Goal: Task Accomplishment & Management: Use online tool/utility

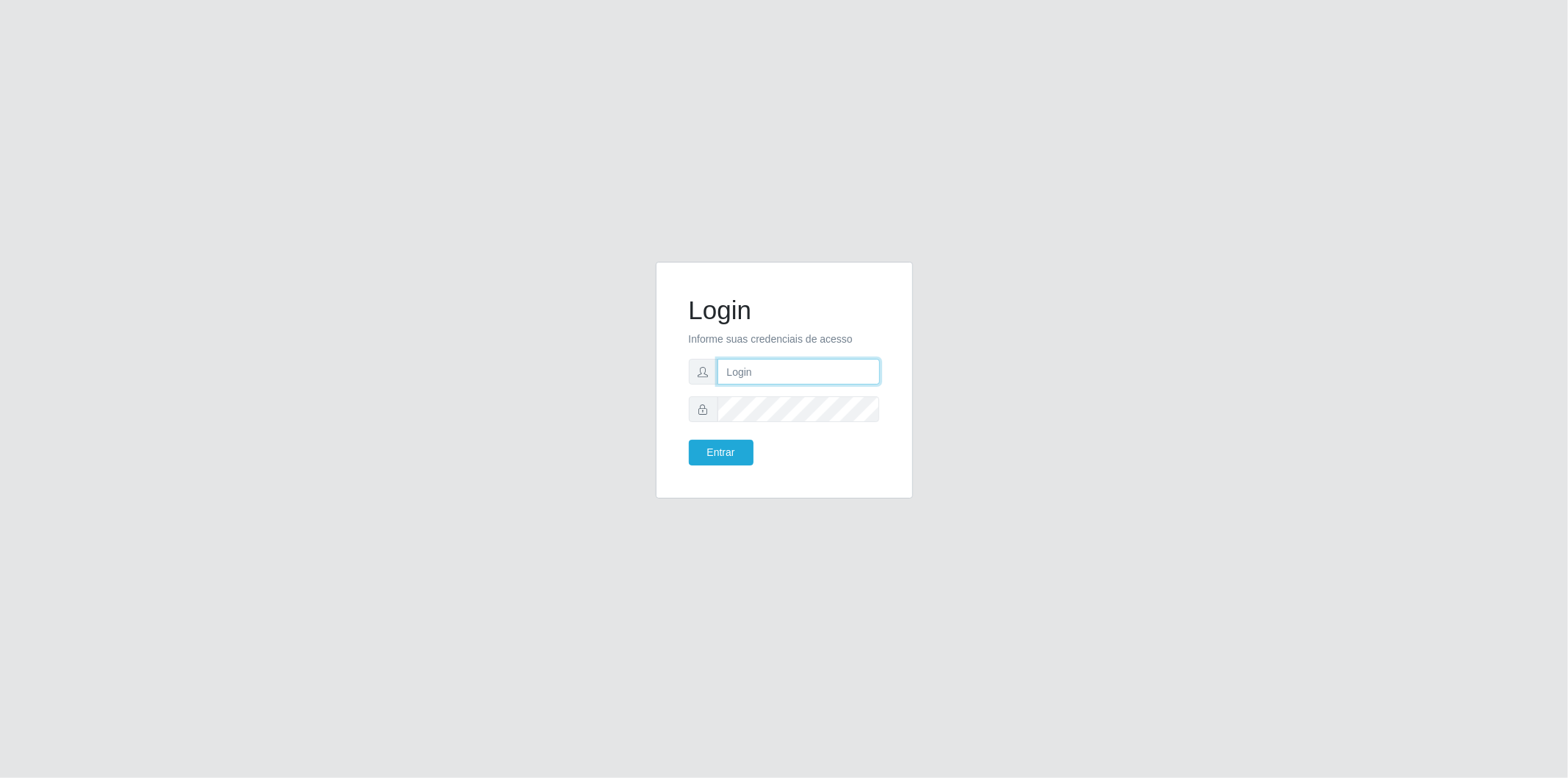
click at [808, 367] on input "text" at bounding box center [799, 371] width 163 height 26
type input "[EMAIL_ADDRESS][PERSON_NAME][DOMAIN_NAME]"
click at [735, 452] on button "Entrar" at bounding box center [721, 452] width 65 height 26
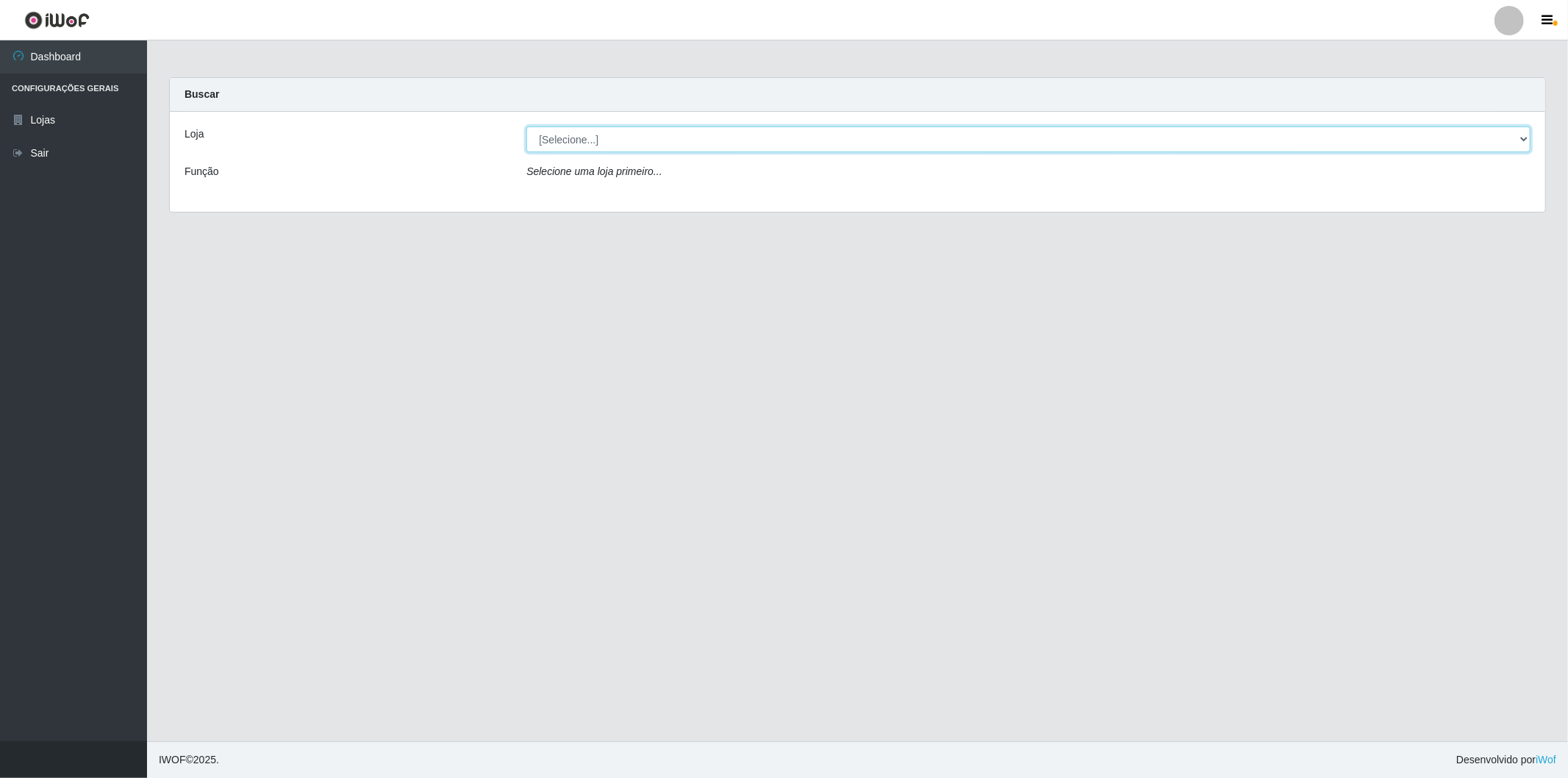
click at [659, 130] on select "[Selecione...] BomQueSó Agreste - Loja 2" at bounding box center [1028, 139] width 1004 height 26
select select "214"
click at [526, 127] on select "[Selecione...] BomQueSó Agreste - Loja 2" at bounding box center [1028, 139] width 1004 height 26
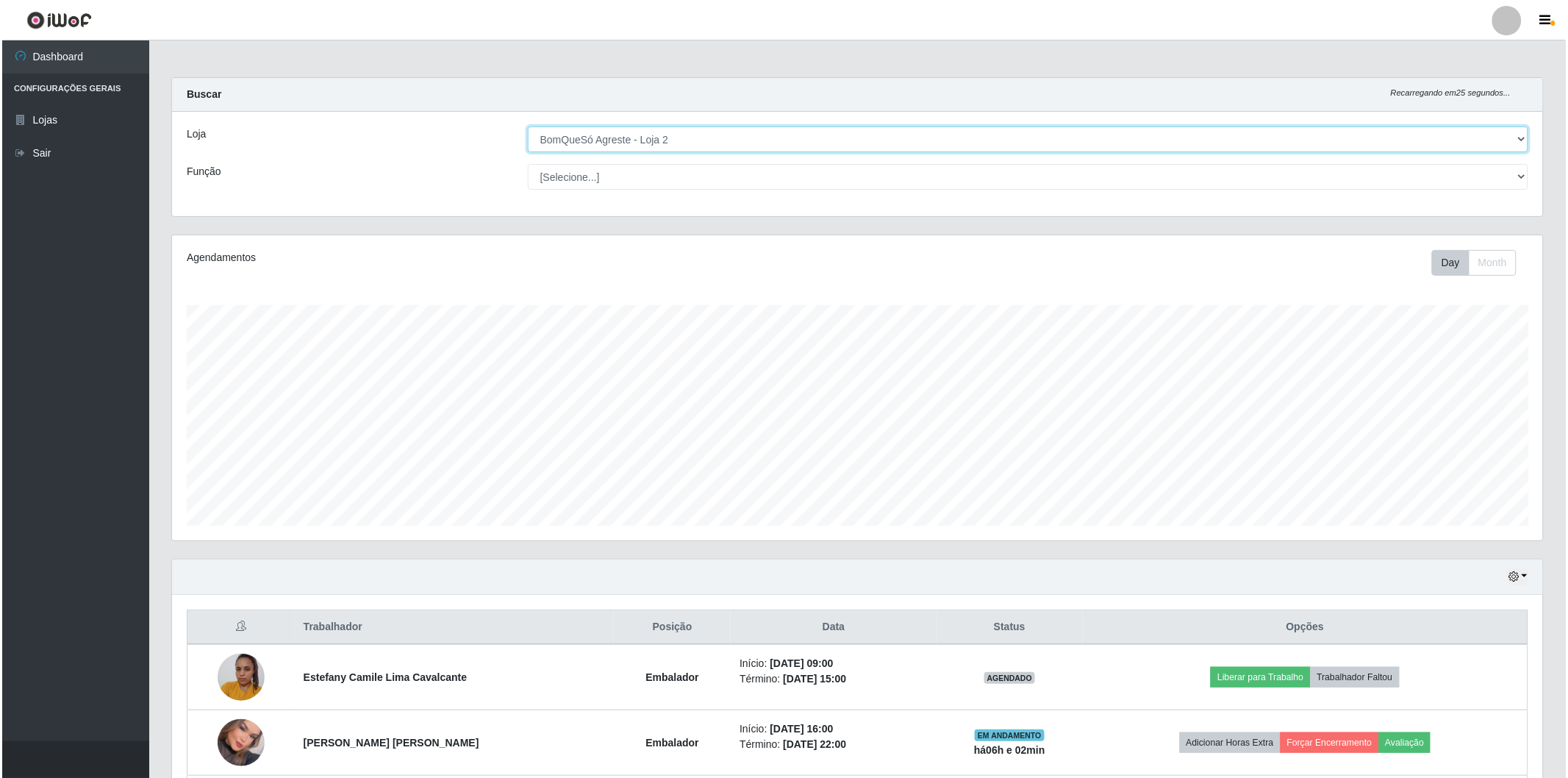
scroll to position [245, 0]
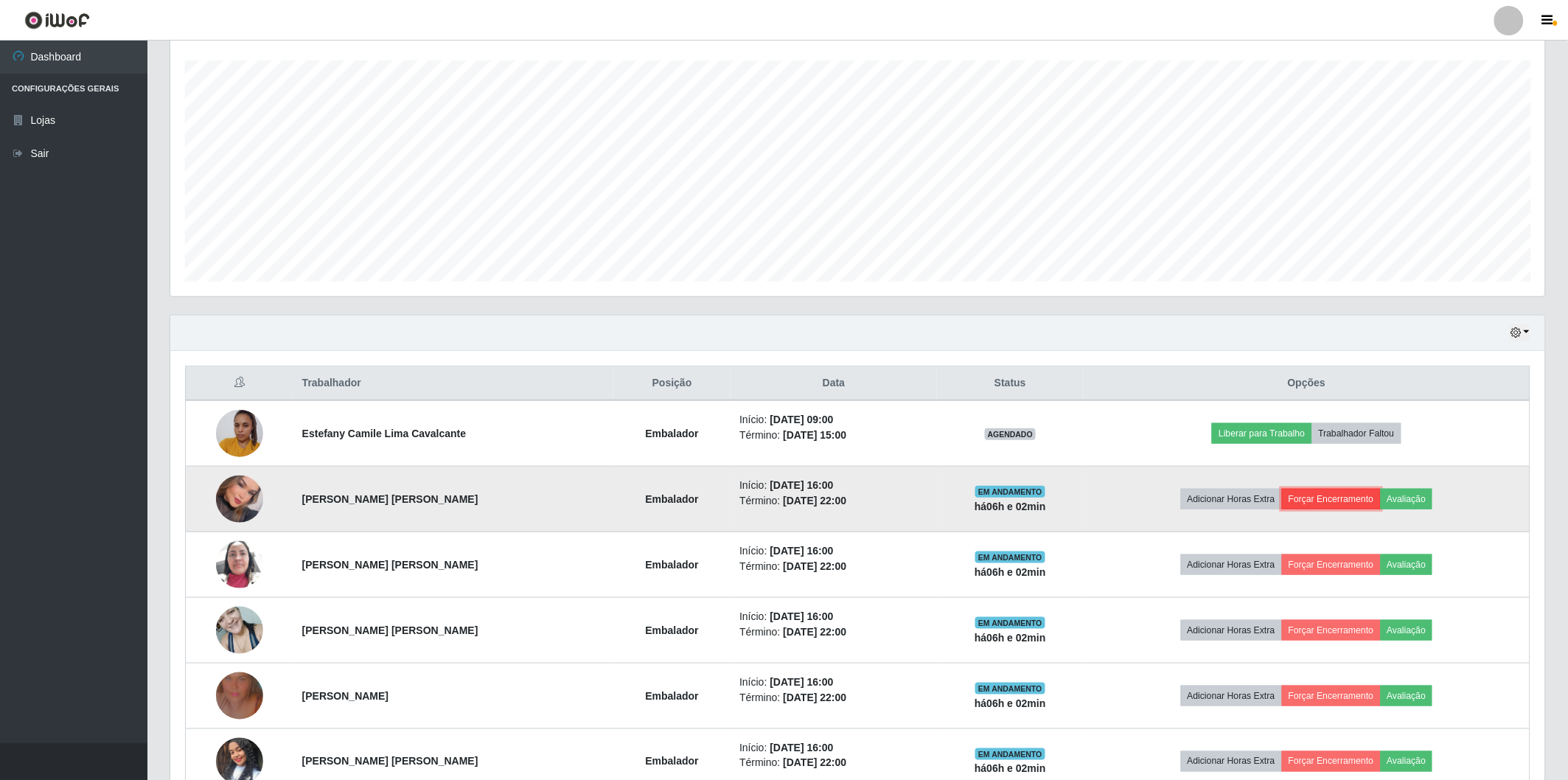
click at [1327, 501] on button "Forçar Encerramento" at bounding box center [1332, 499] width 99 height 21
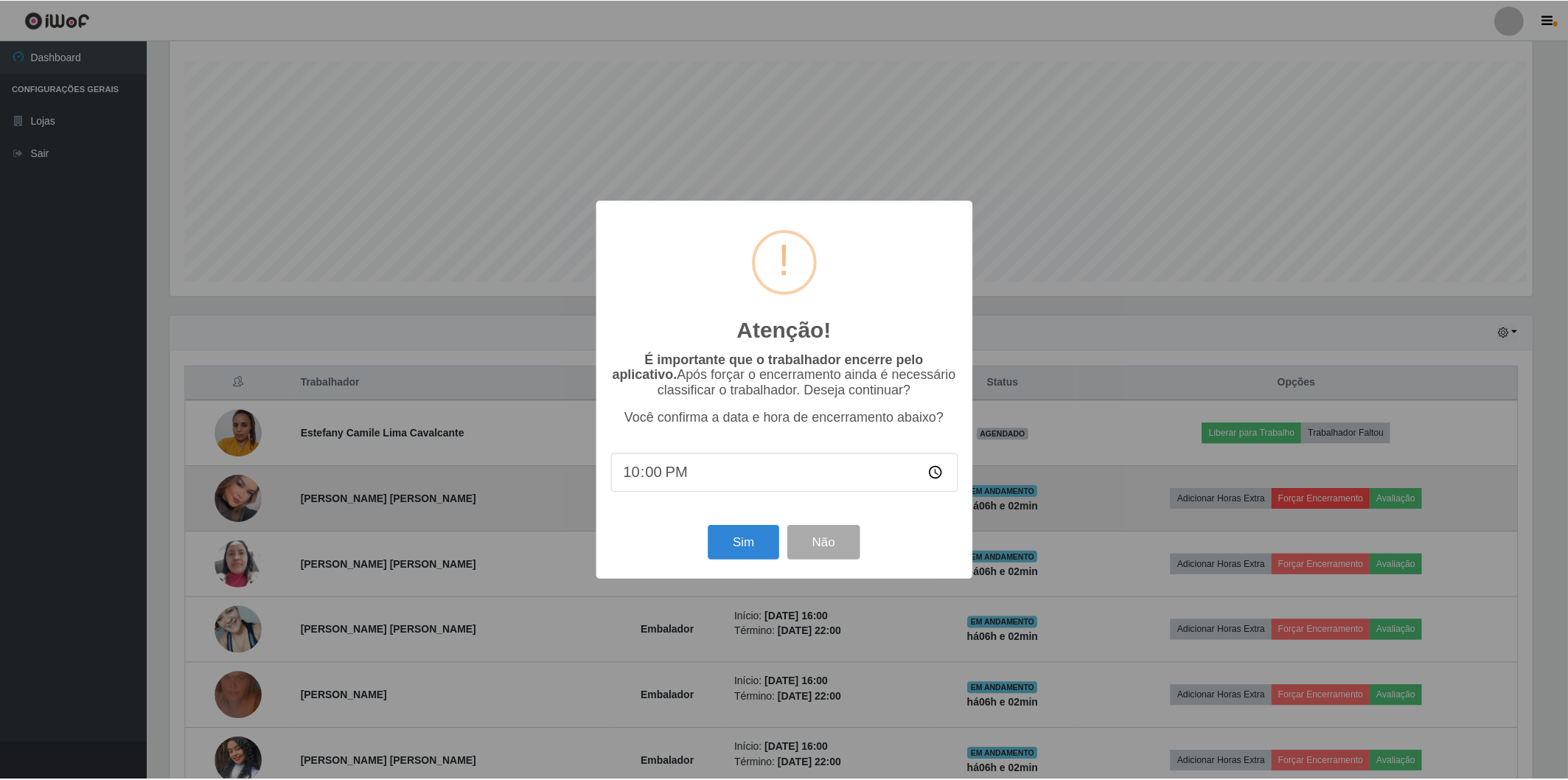
scroll to position [305, 1366]
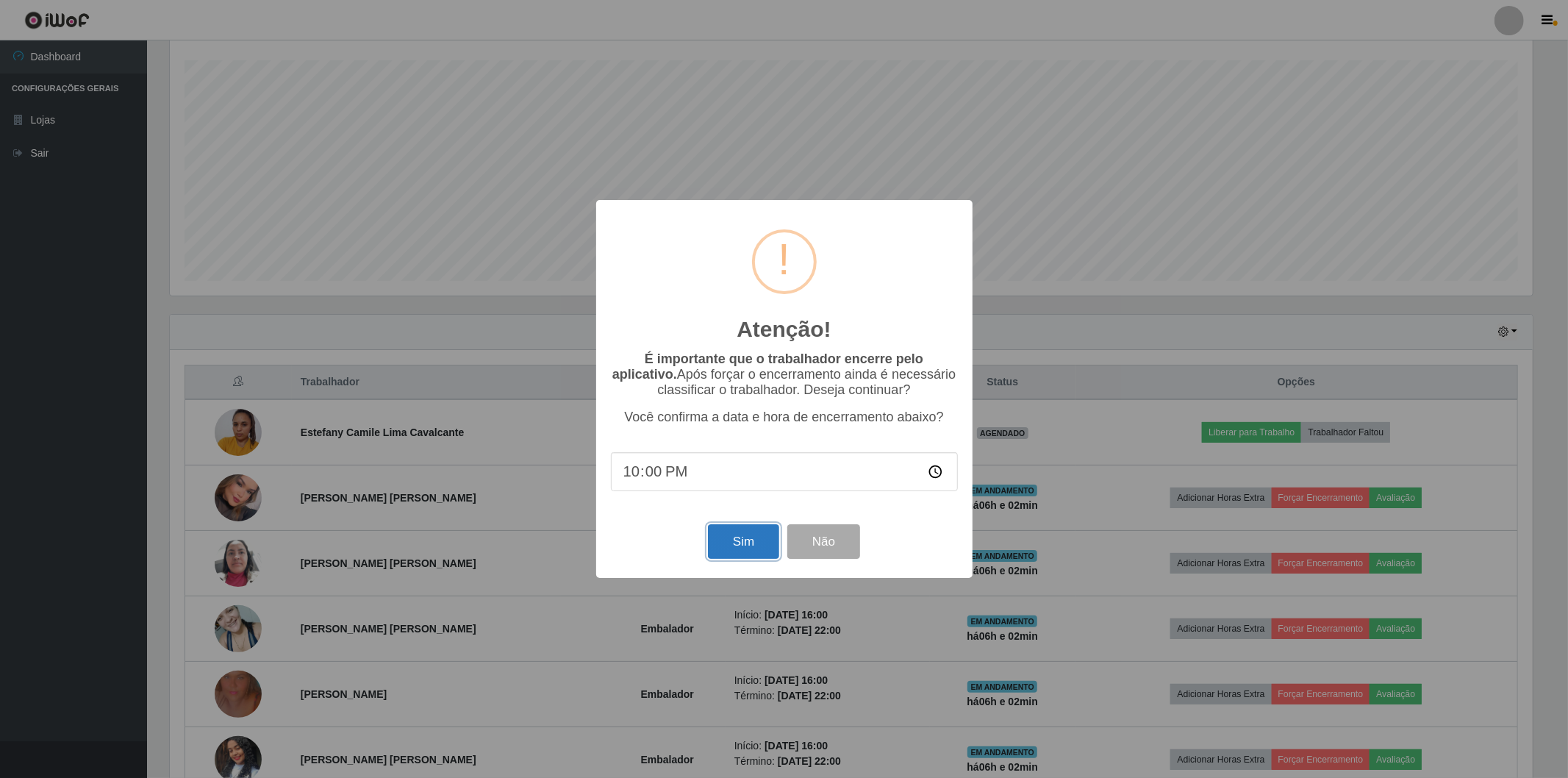
click at [728, 548] on button "Sim" at bounding box center [744, 541] width 71 height 35
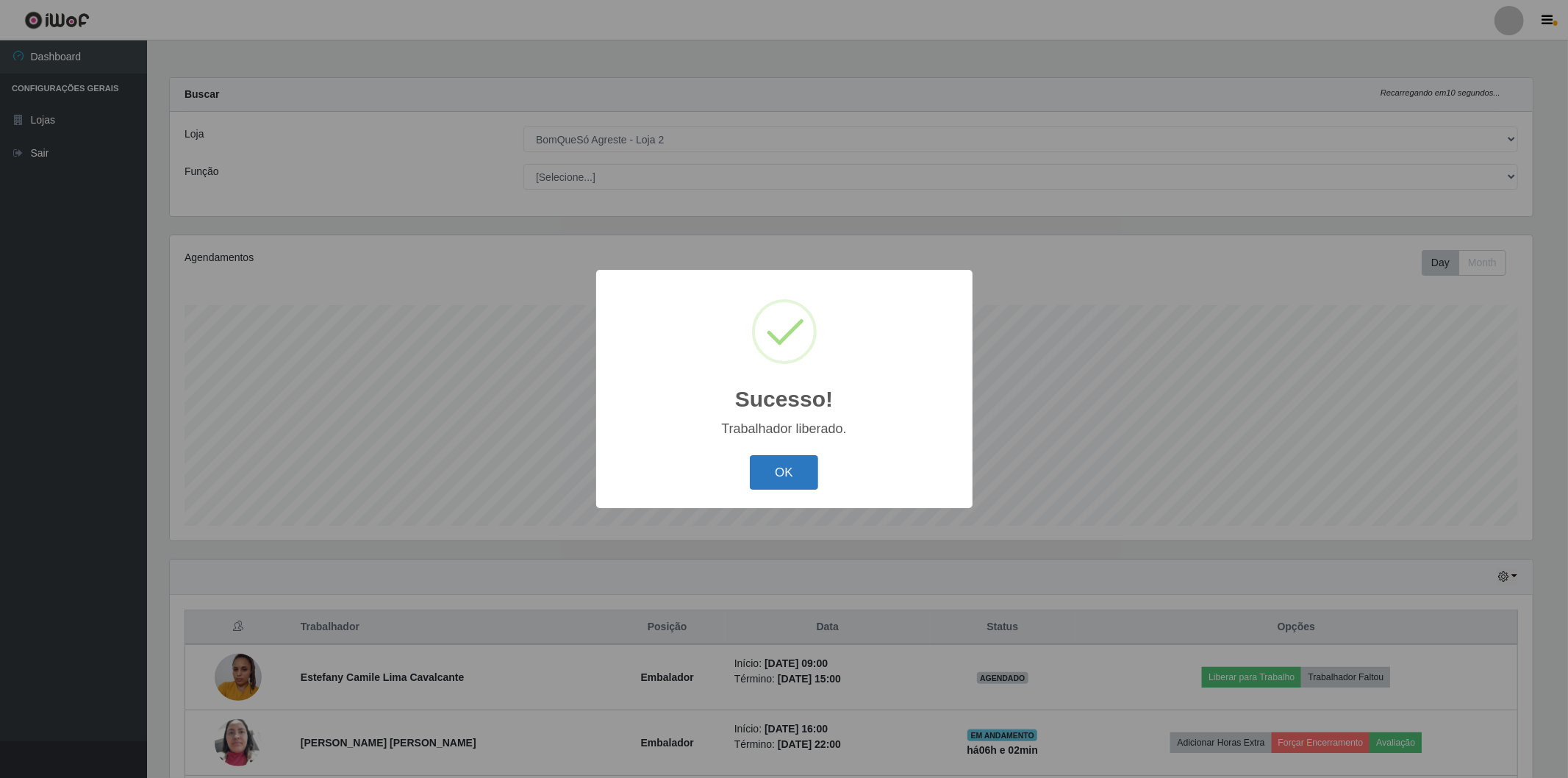
click at [781, 479] on button "OK" at bounding box center [784, 472] width 68 height 35
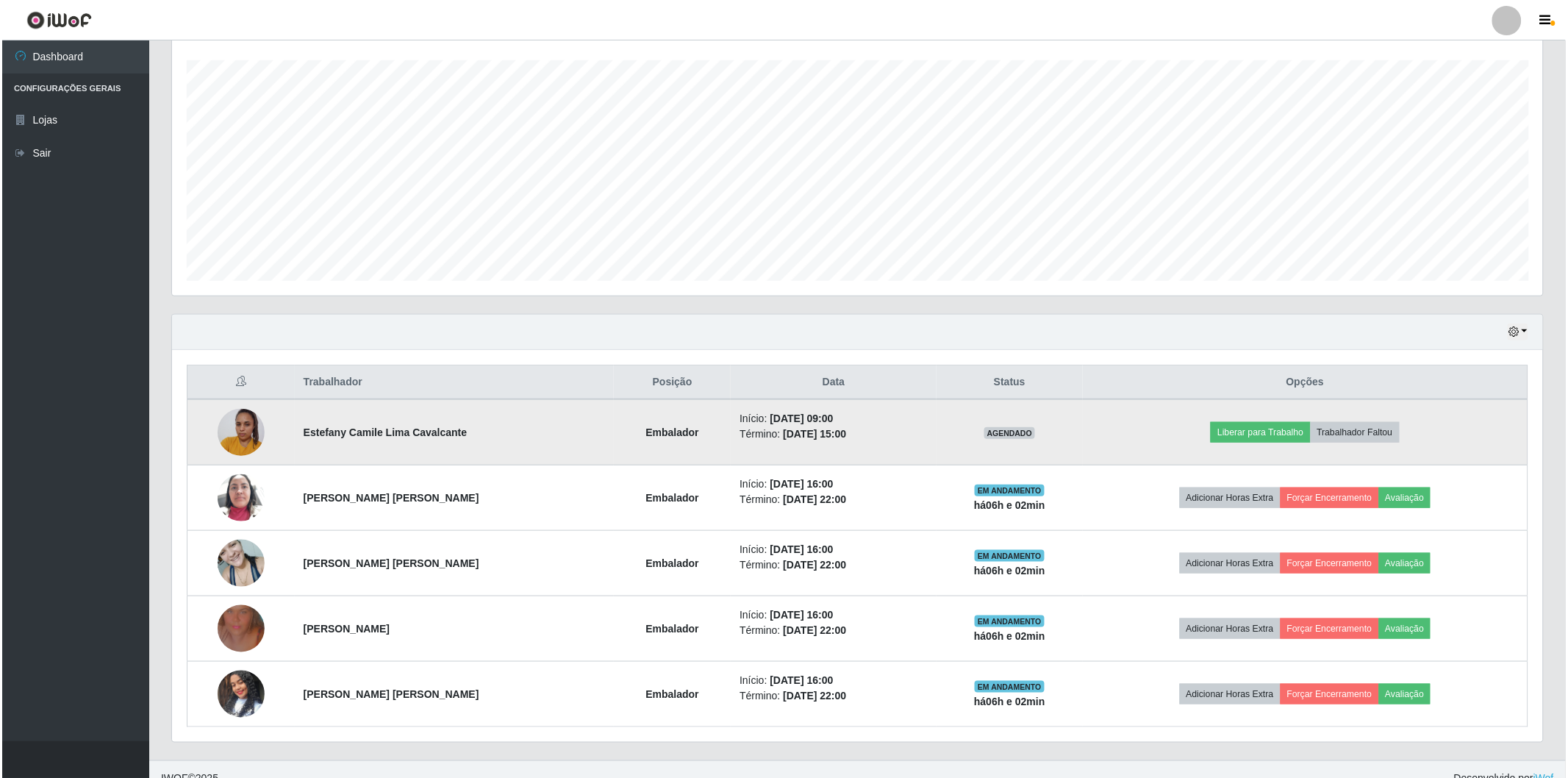
scroll to position [264, 0]
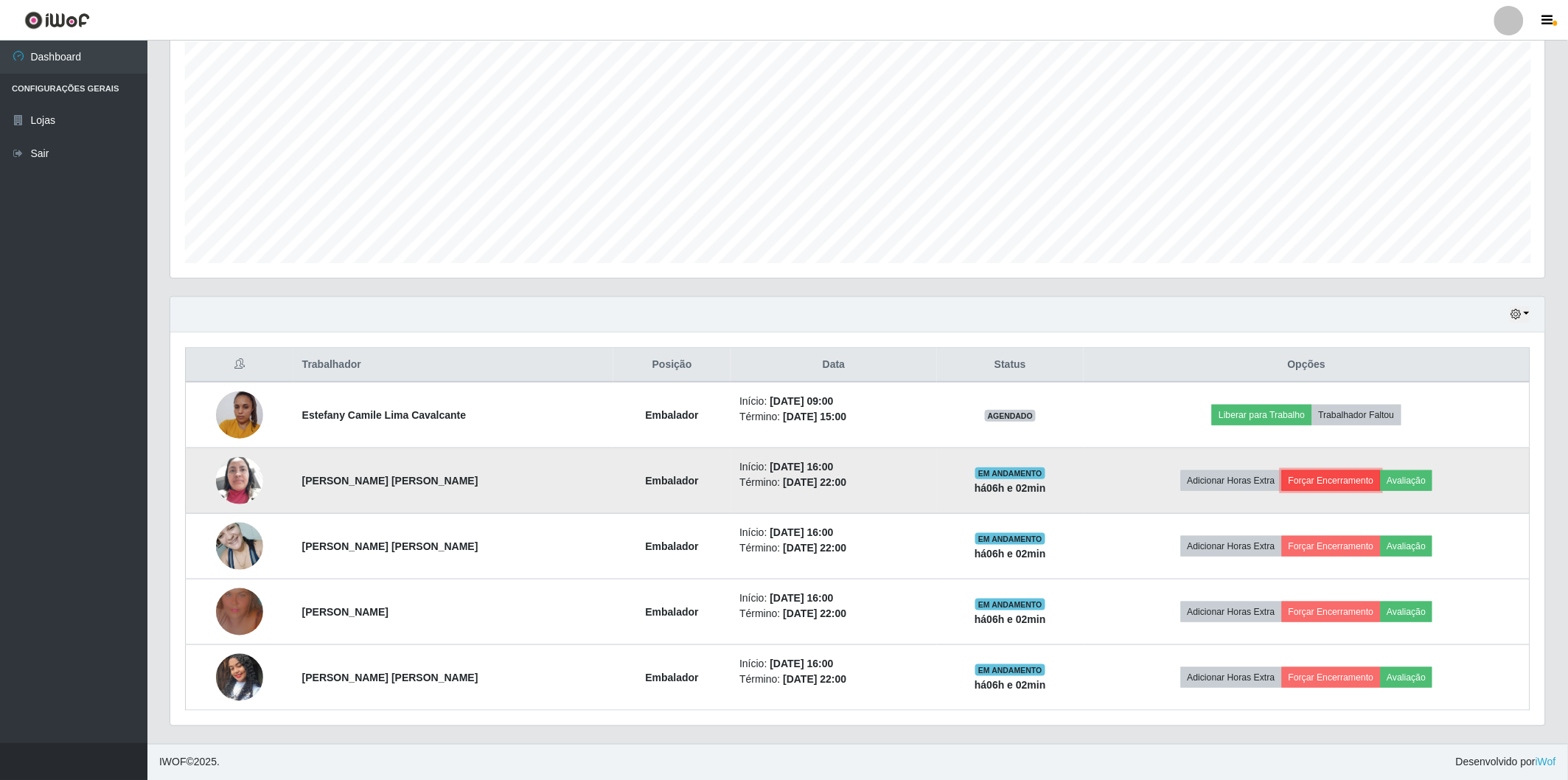
click at [1329, 477] on button "Forçar Encerramento" at bounding box center [1332, 480] width 99 height 21
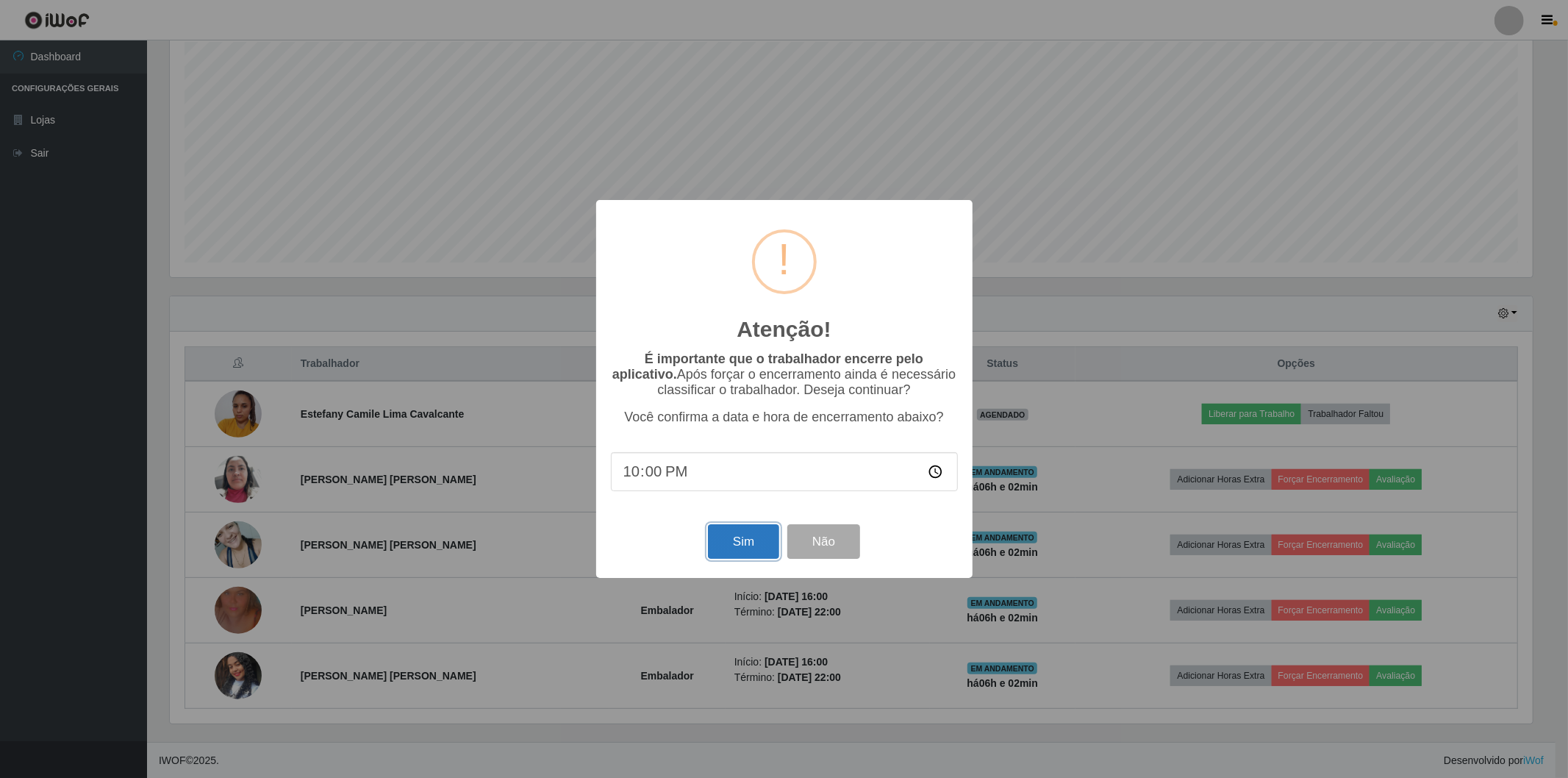
click at [731, 549] on button "Sim" at bounding box center [744, 541] width 71 height 35
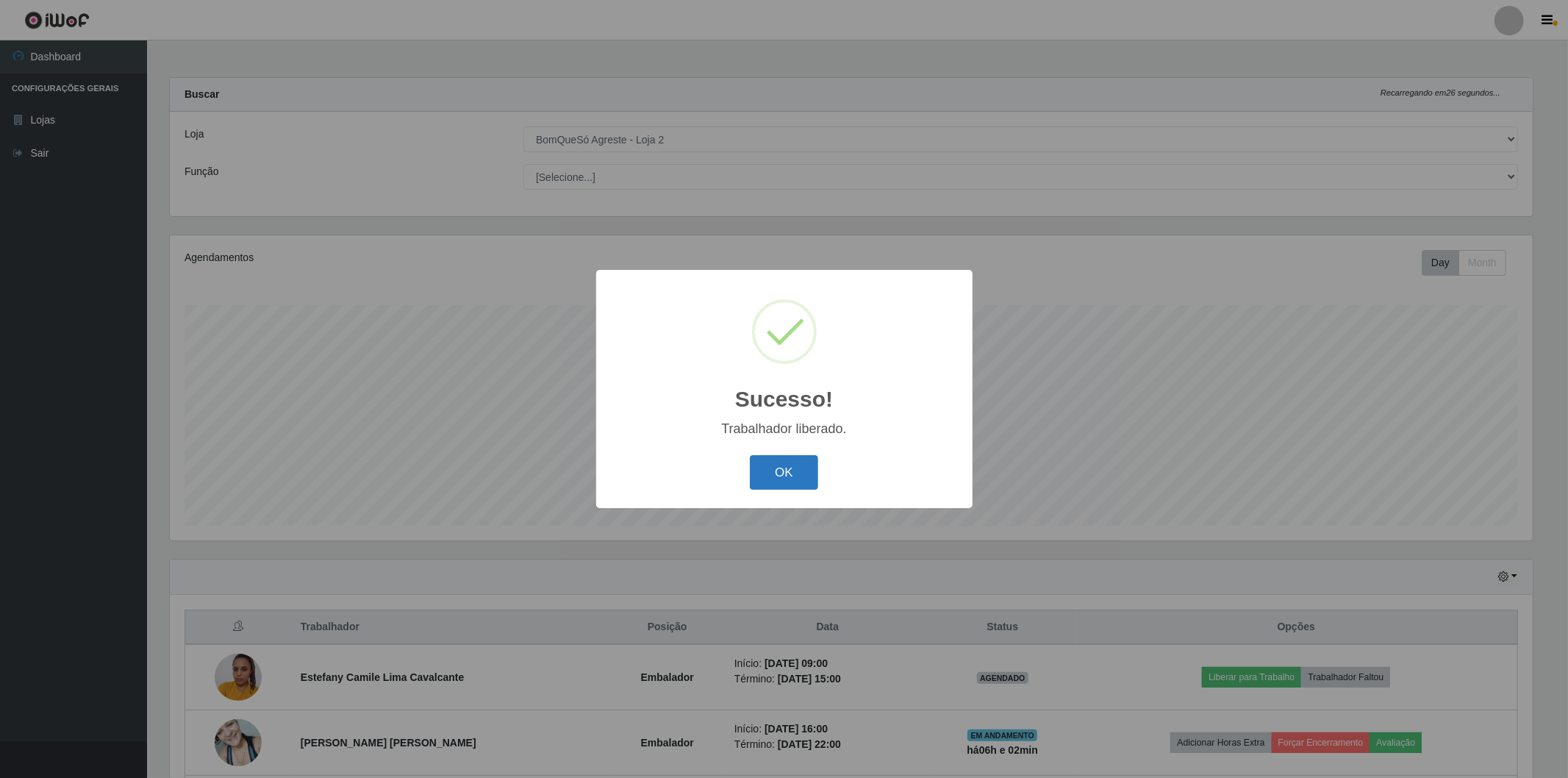
click at [770, 473] on button "OK" at bounding box center [784, 472] width 68 height 35
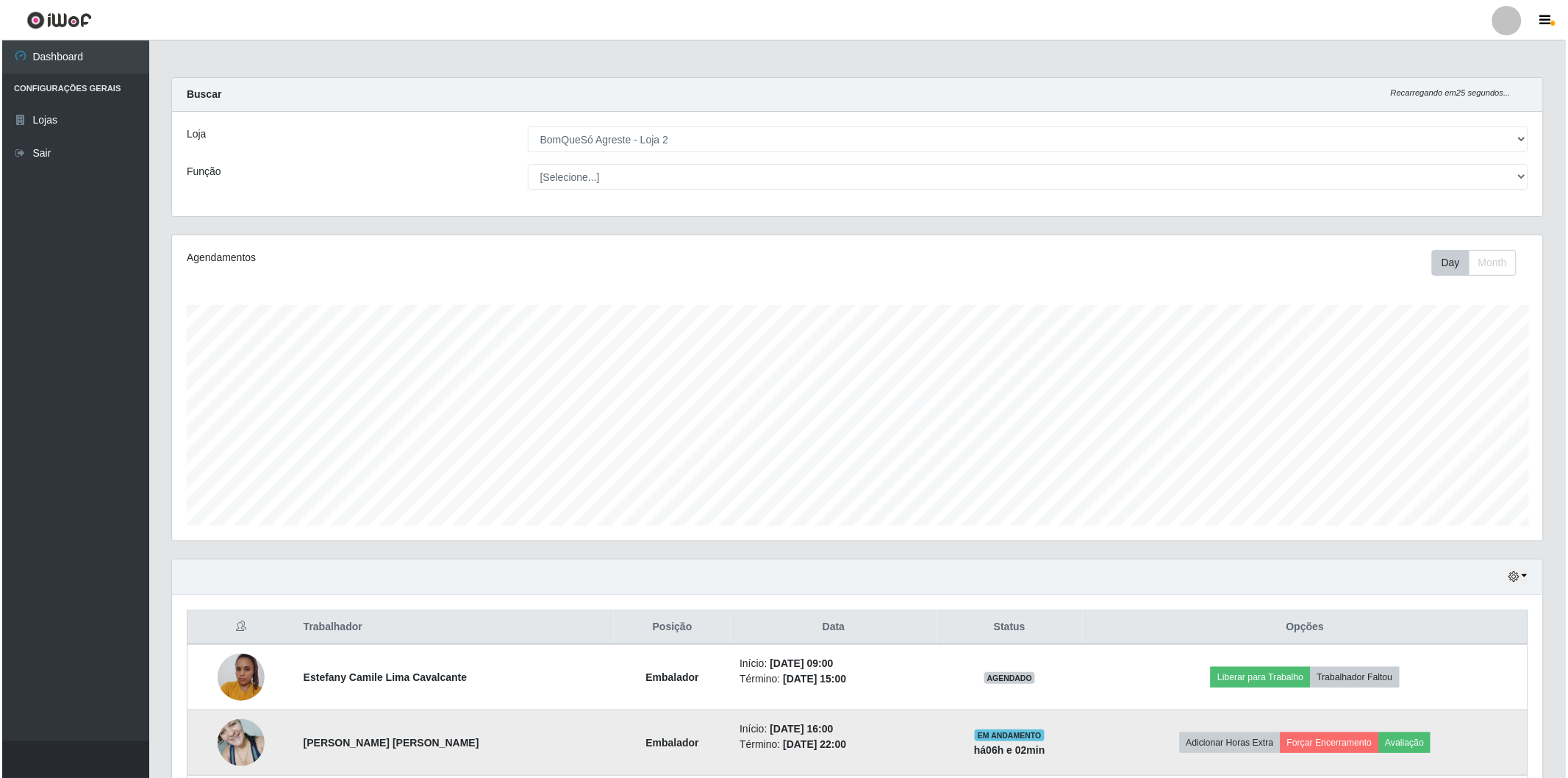
scroll to position [199, 0]
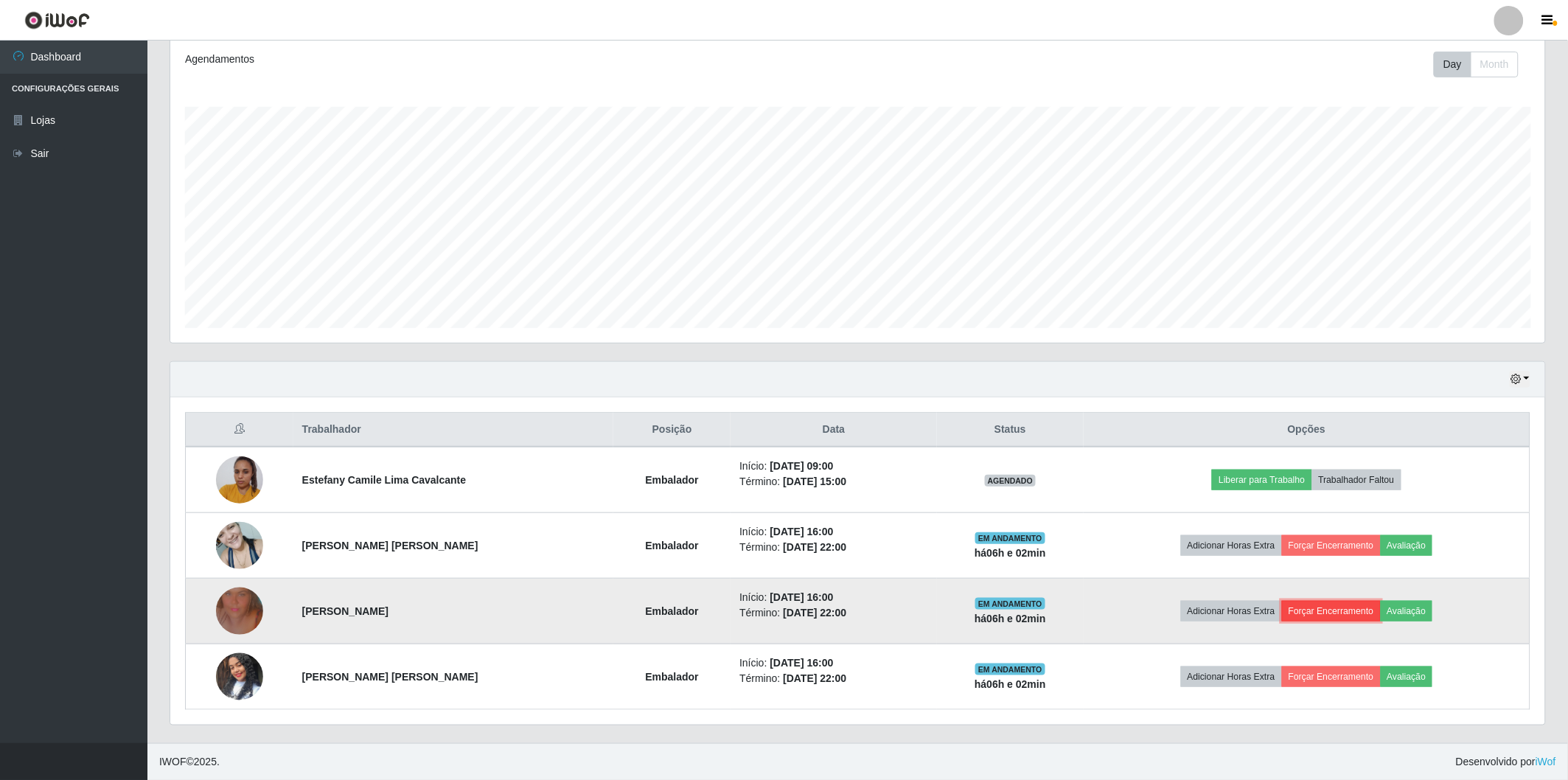
click at [1306, 610] on button "Forçar Encerramento" at bounding box center [1332, 611] width 99 height 21
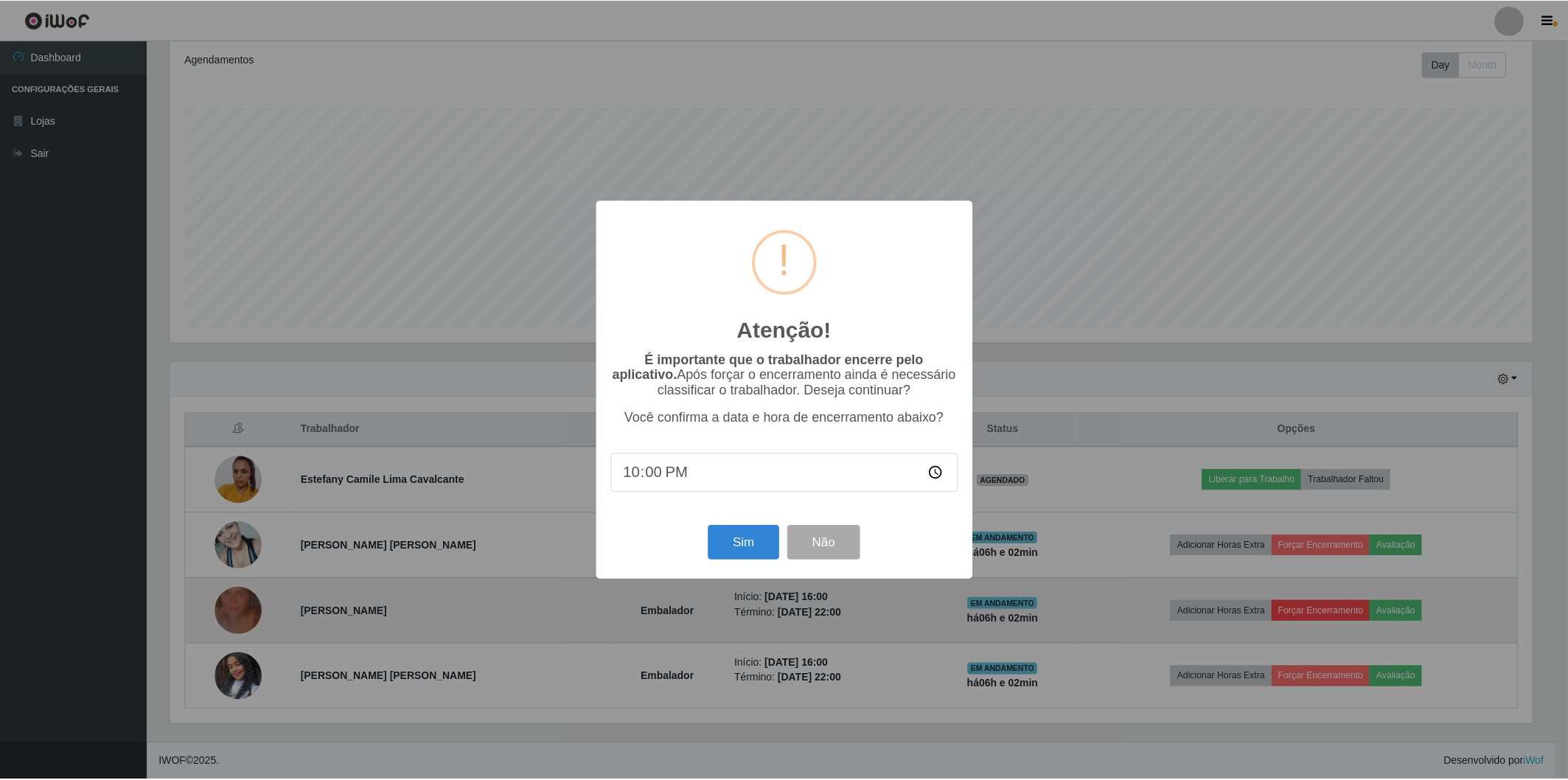
scroll to position [305, 1366]
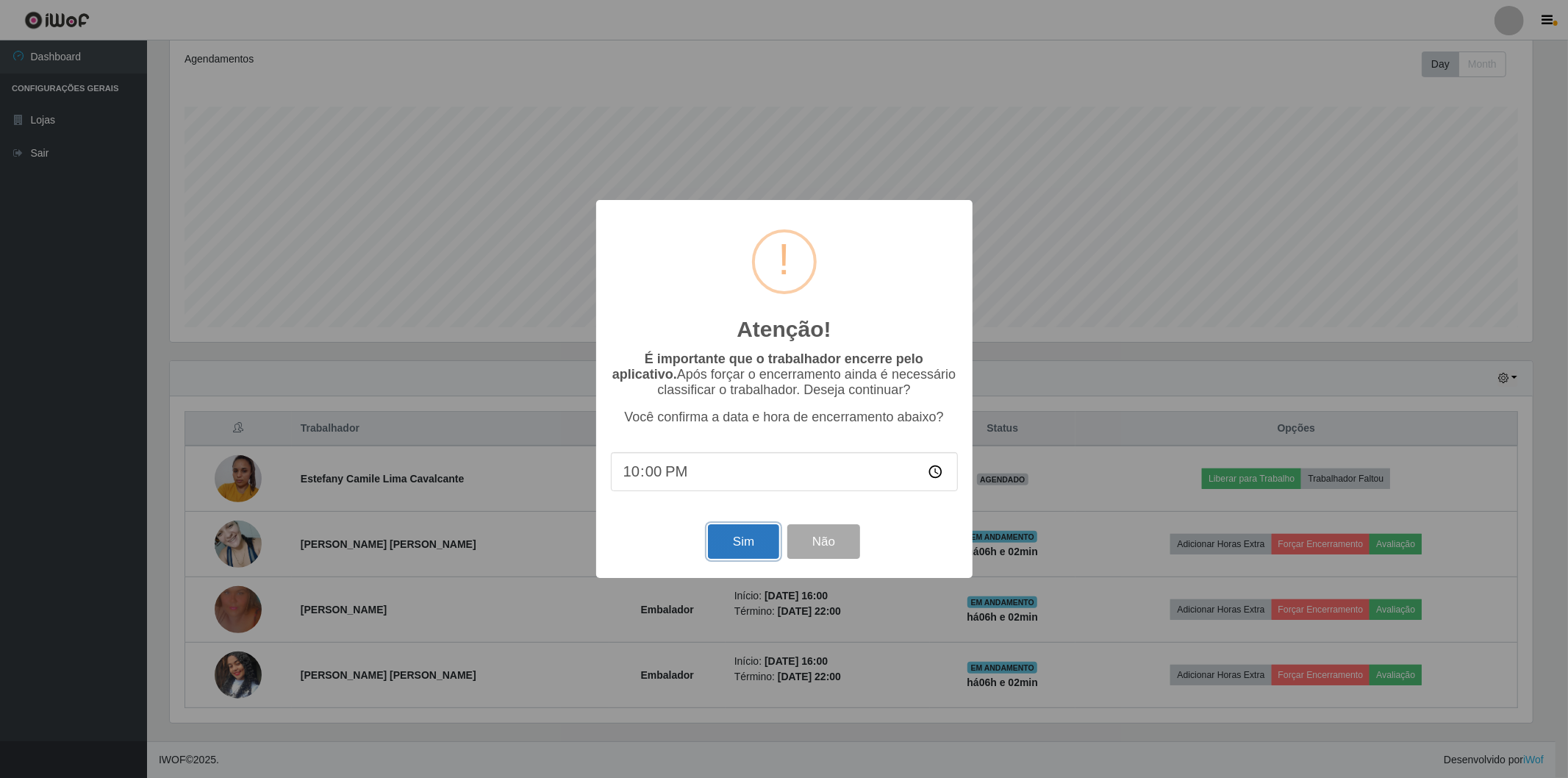
click at [716, 541] on button "Sim" at bounding box center [744, 541] width 71 height 35
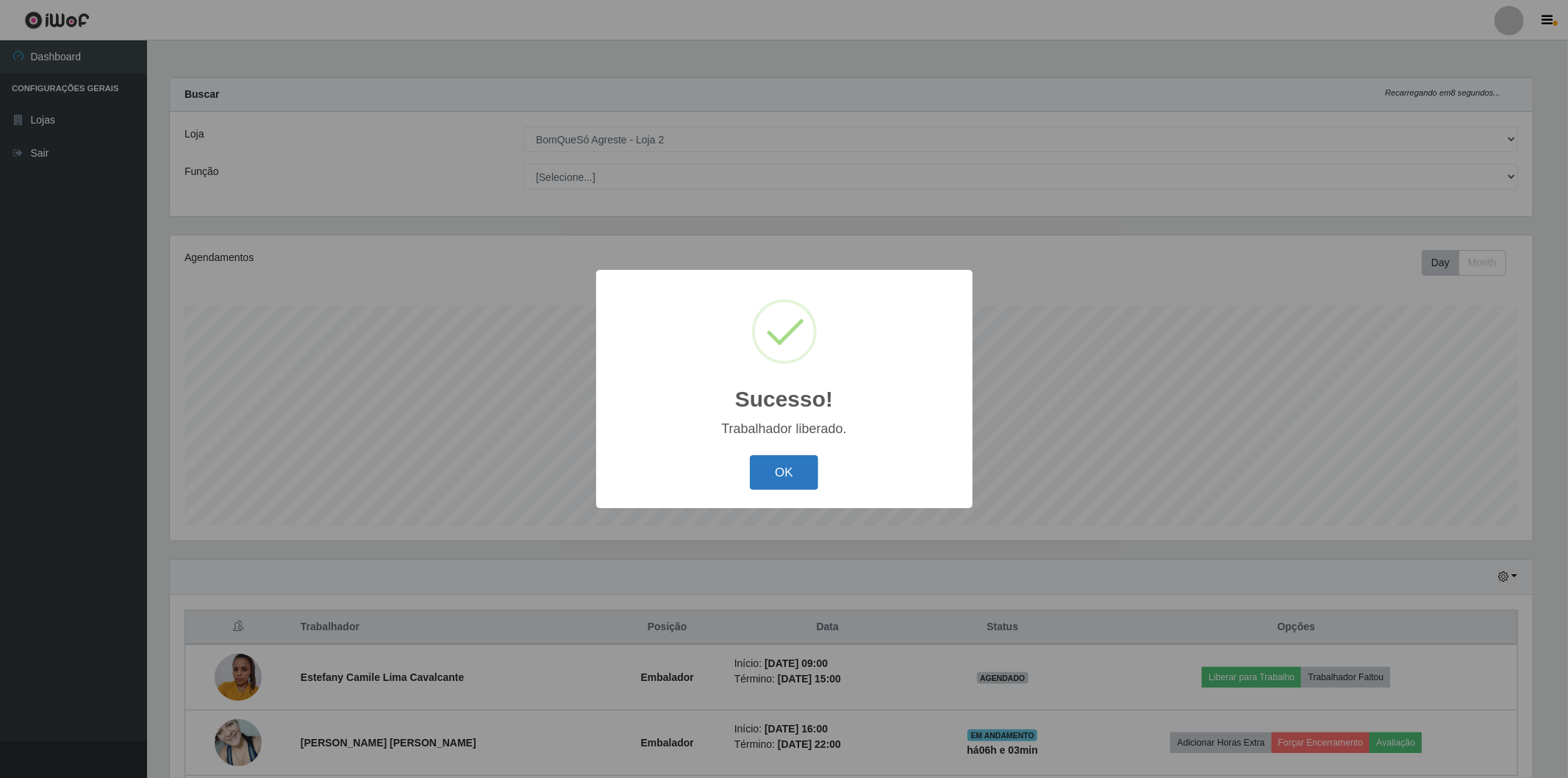
click at [791, 480] on button "OK" at bounding box center [784, 472] width 68 height 35
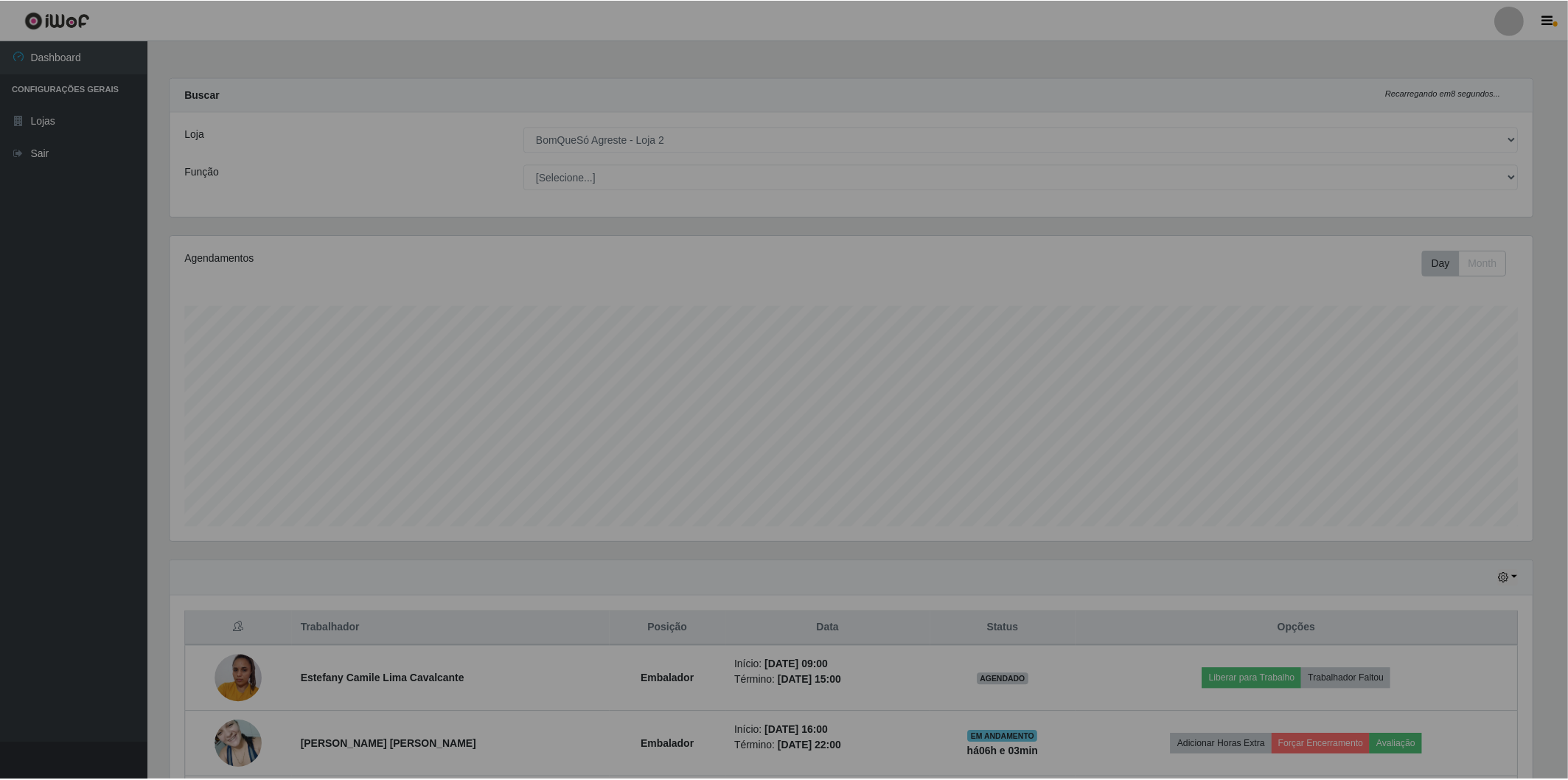
scroll to position [0, 0]
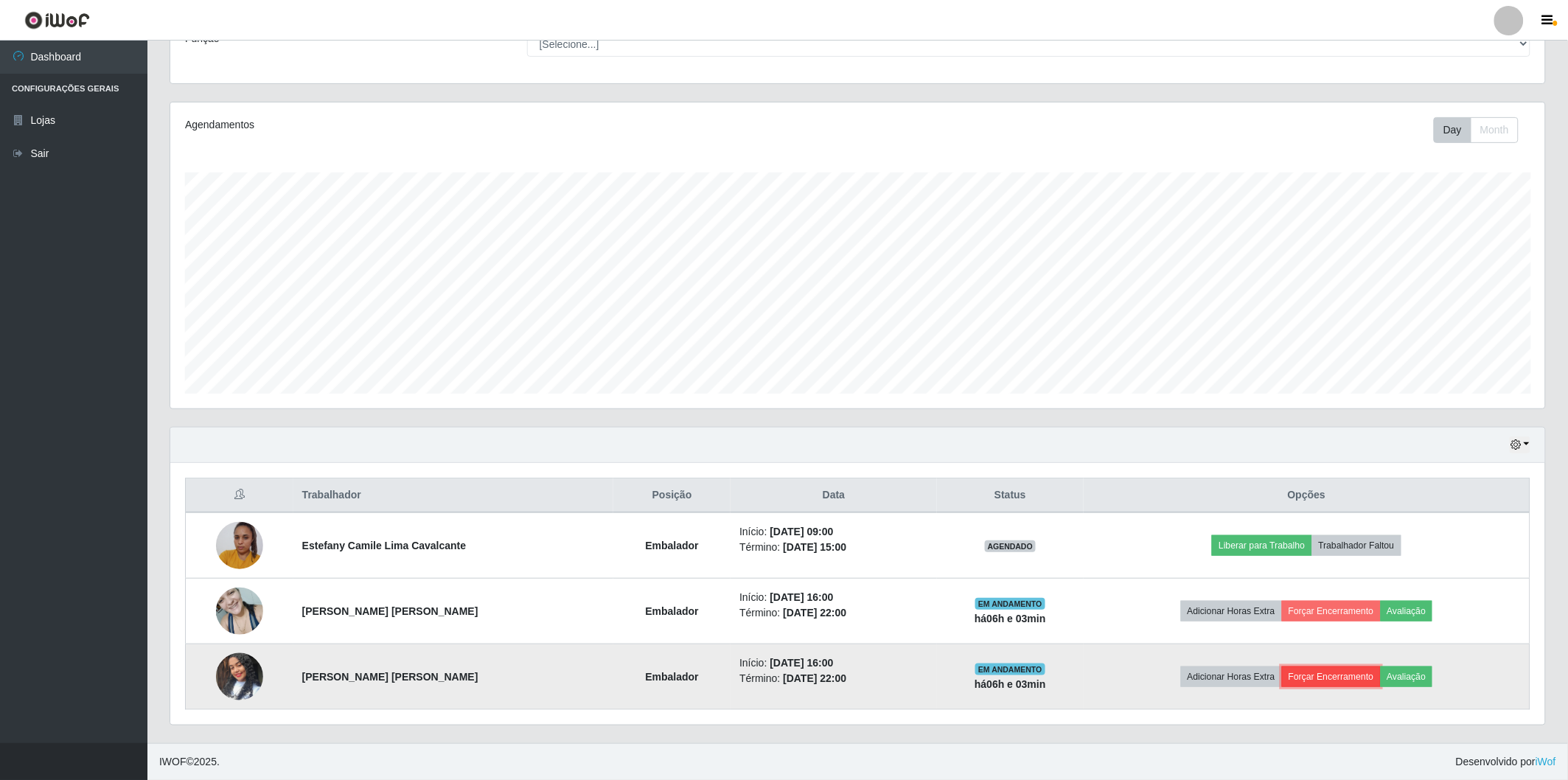
click at [1343, 683] on button "Forçar Encerramento" at bounding box center [1332, 677] width 99 height 21
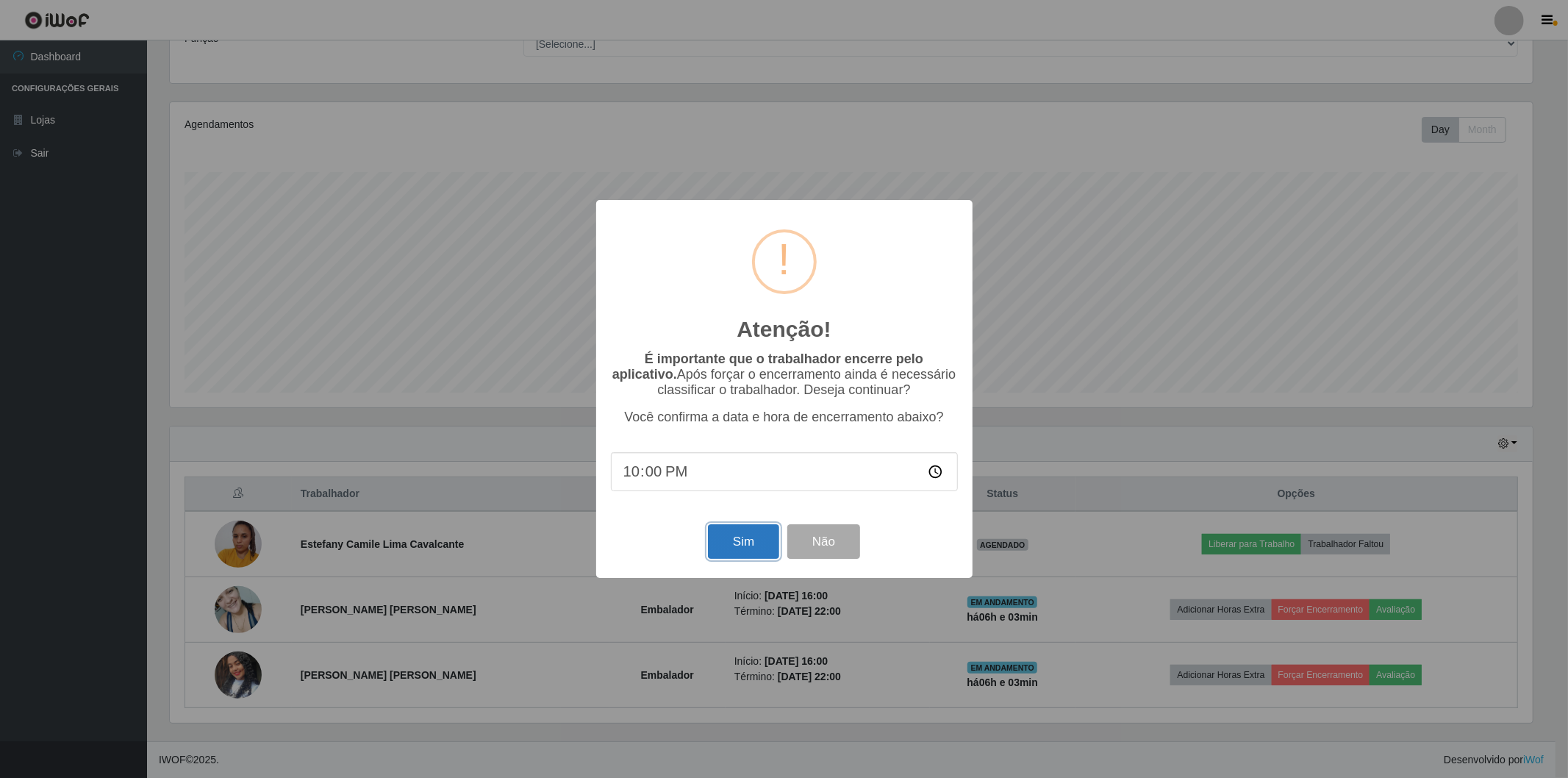
click at [716, 542] on button "Sim" at bounding box center [744, 541] width 71 height 35
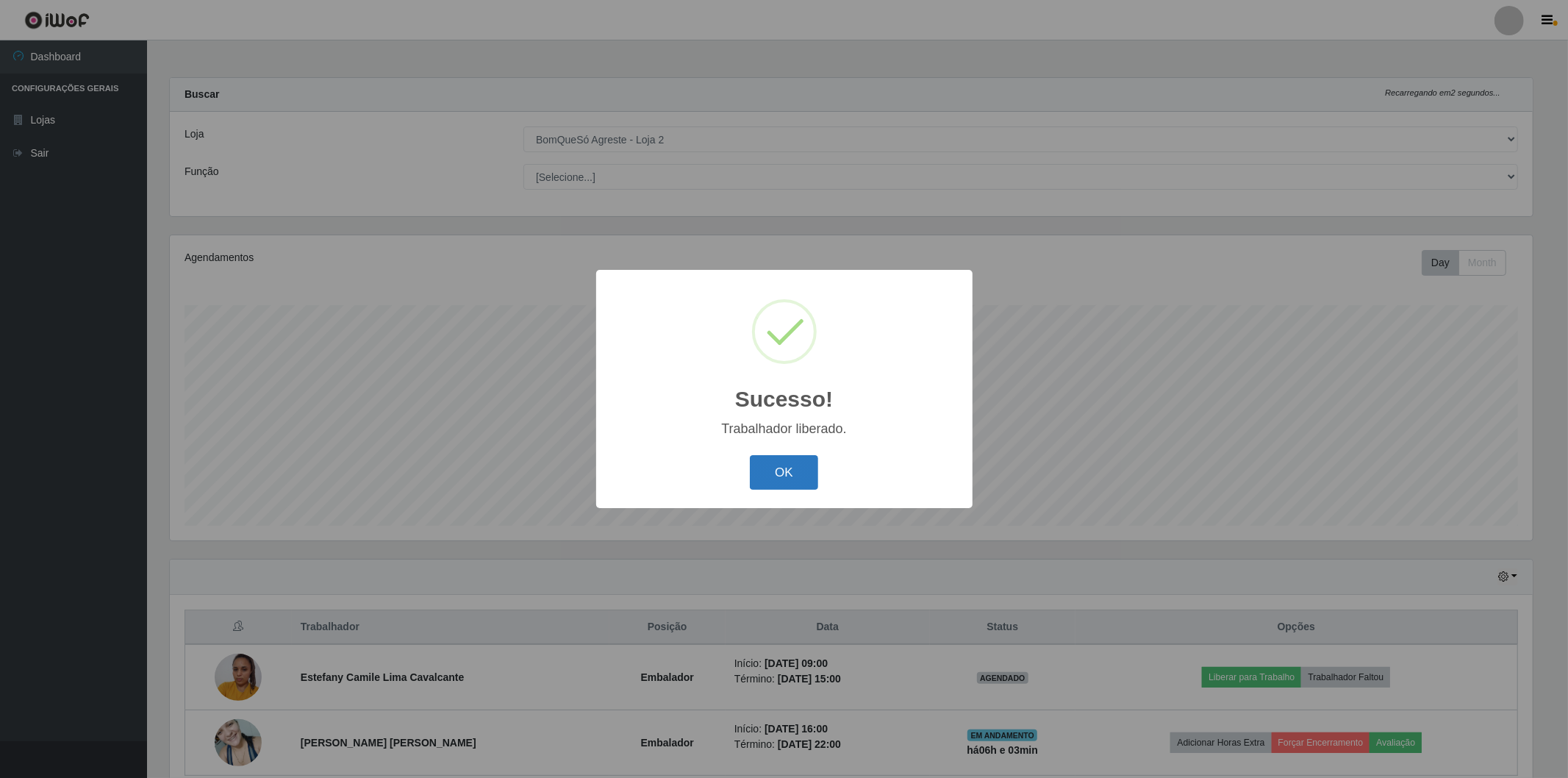
click at [762, 478] on button "OK" at bounding box center [784, 472] width 68 height 35
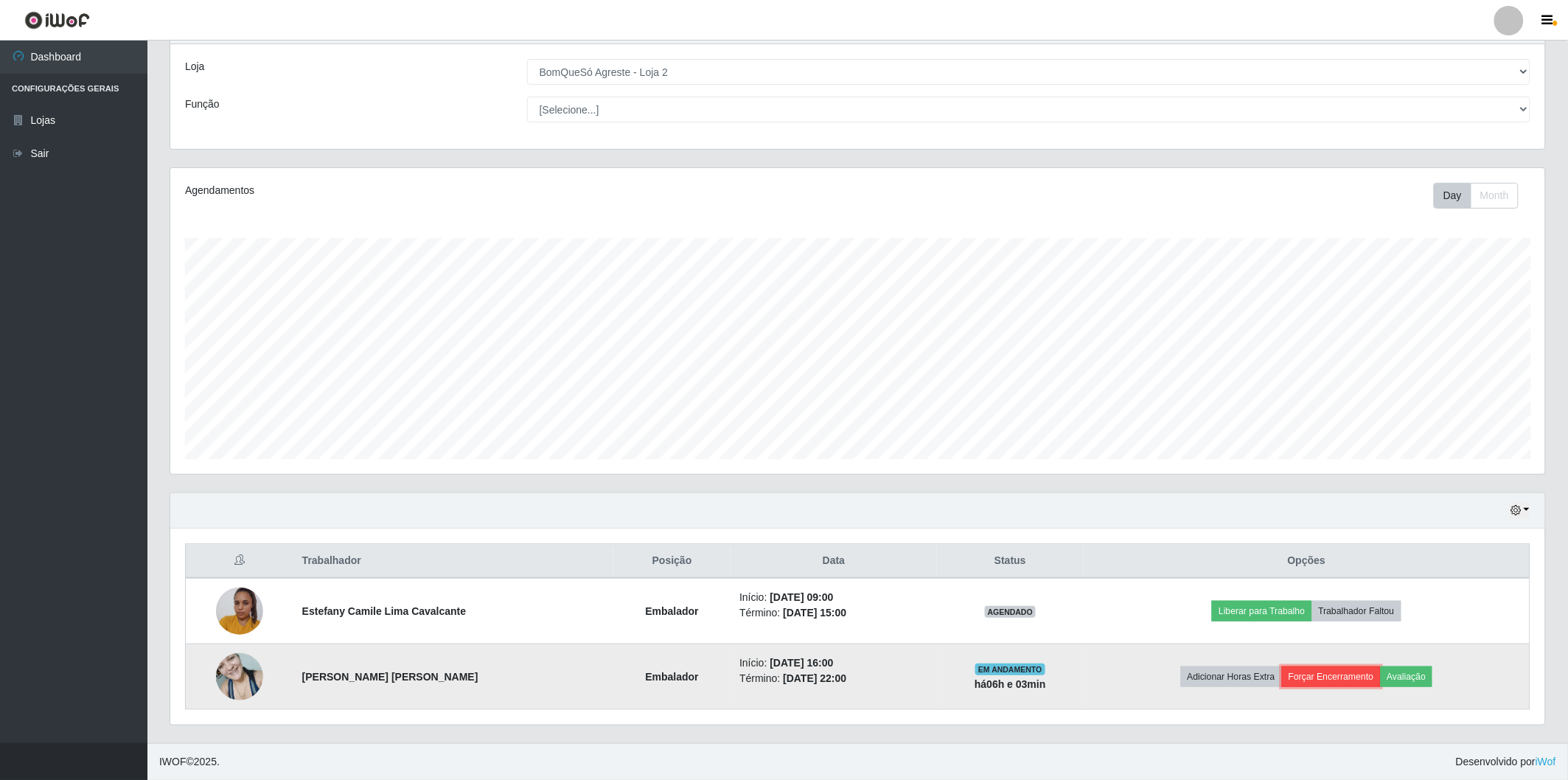
click at [1316, 679] on button "Forçar Encerramento" at bounding box center [1332, 677] width 99 height 21
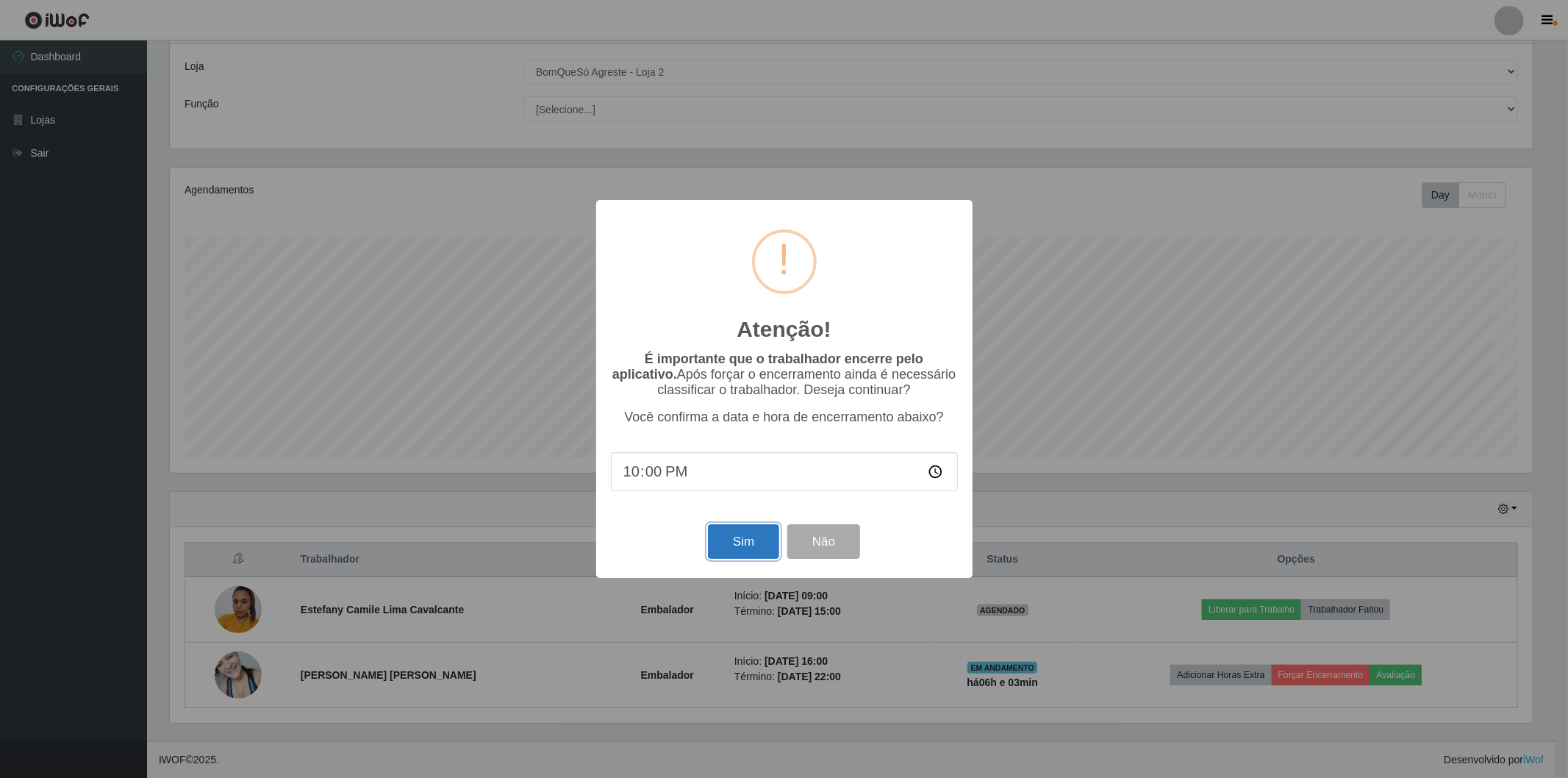
click at [738, 531] on button "Sim" at bounding box center [744, 541] width 71 height 35
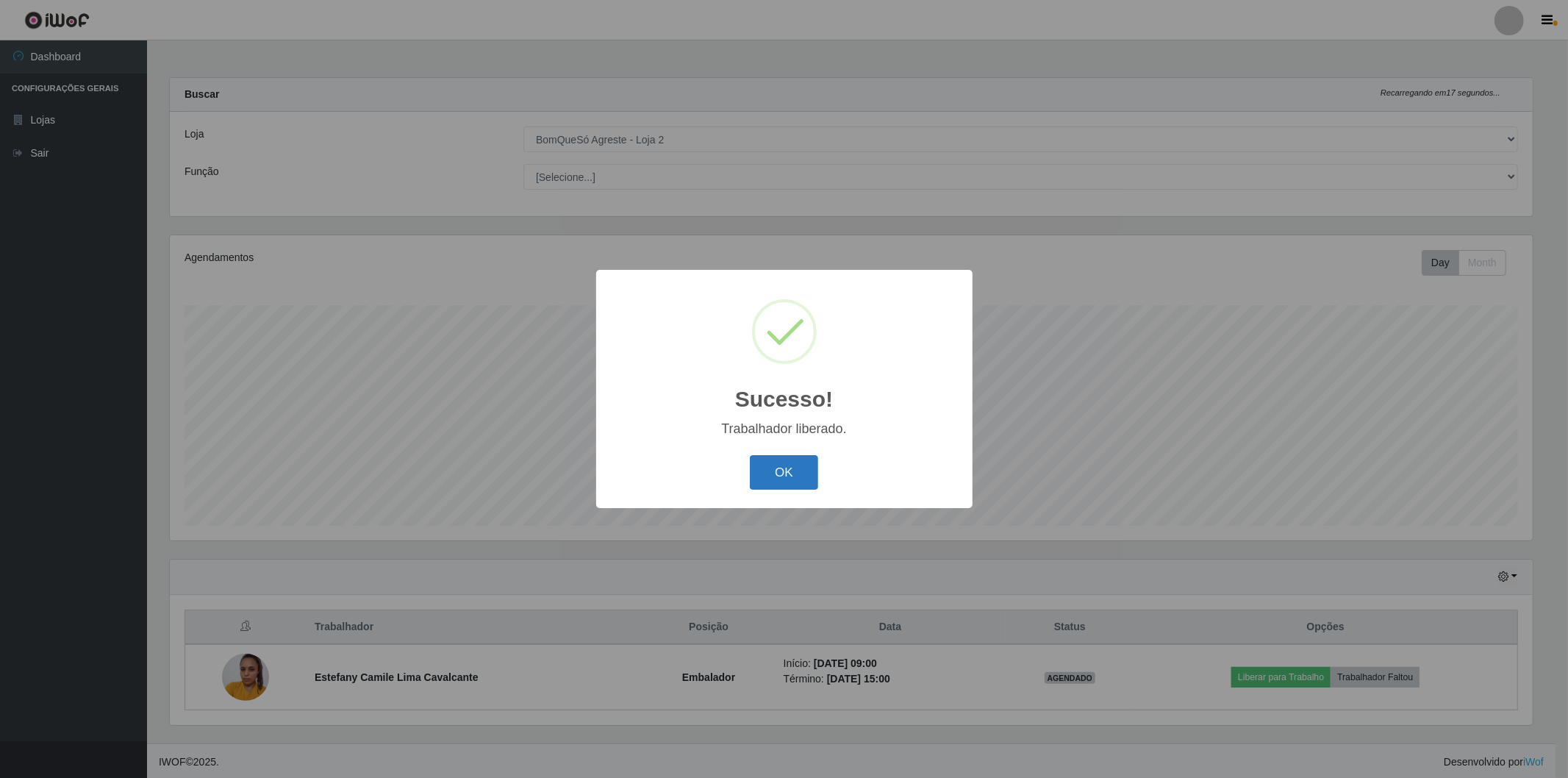
click at [804, 467] on button "OK" at bounding box center [784, 472] width 68 height 35
